Goal: Task Accomplishment & Management: Manage account settings

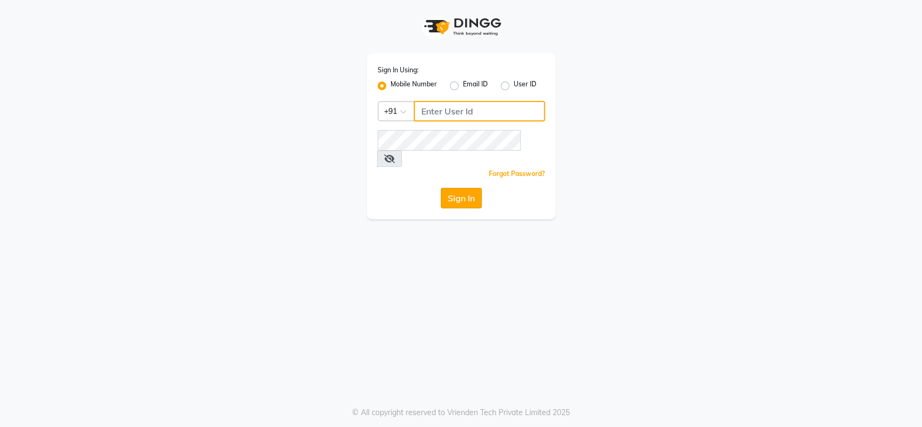
type input "8463824428"
click at [469, 188] on button "Sign In" at bounding box center [461, 198] width 41 height 21
type input "8463824428"
click at [471, 188] on button "Sign In" at bounding box center [461, 198] width 41 height 21
